Goal: Task Accomplishment & Management: Use online tool/utility

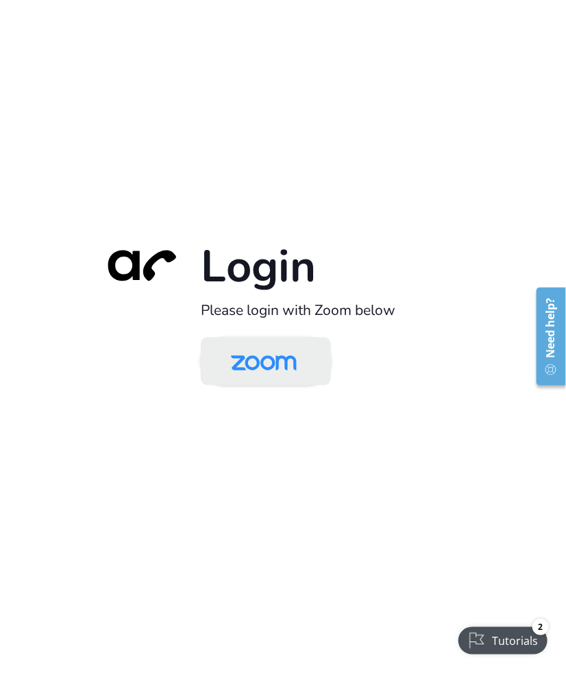
click at [266, 366] on img at bounding box center [263, 362] width 95 height 45
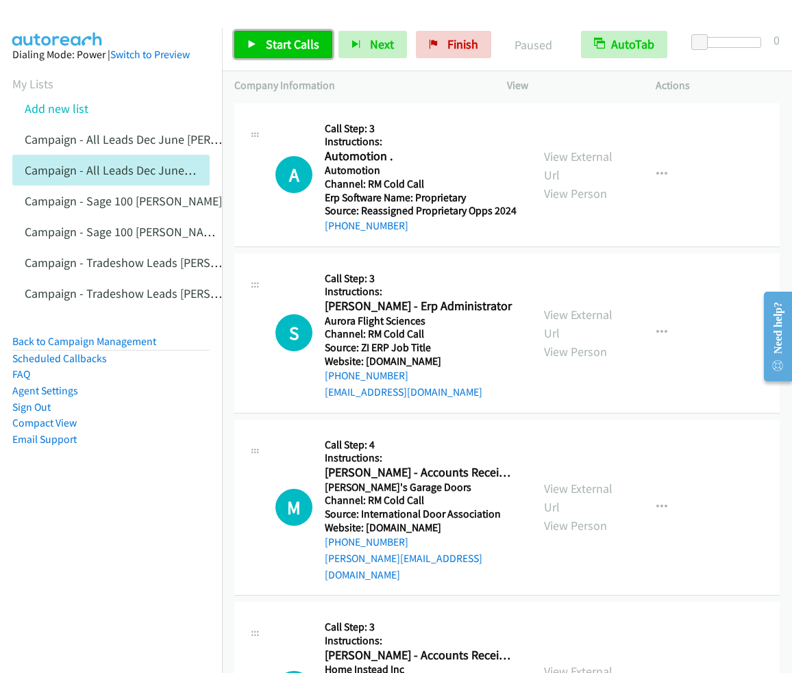
drag, startPoint x: 293, startPoint y: 48, endPoint x: 341, endPoint y: 66, distance: 51.1
click at [293, 48] on span "Start Calls" at bounding box center [292, 44] width 53 height 16
